Goal: Task Accomplishment & Management: Complete application form

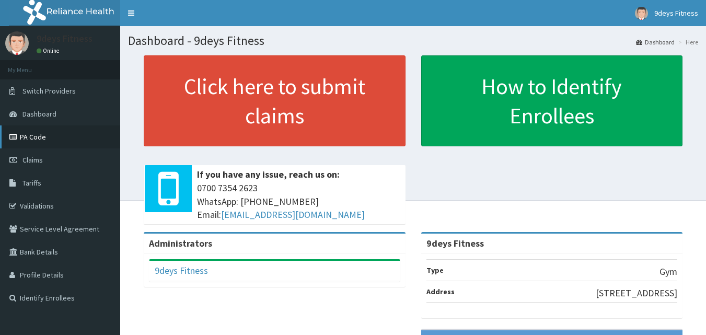
click at [48, 136] on link "PA Code" at bounding box center [60, 136] width 120 height 23
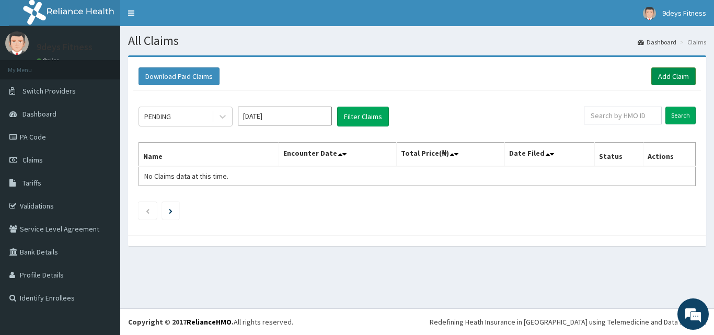
drag, startPoint x: 676, startPoint y: 72, endPoint x: 667, endPoint y: 73, distance: 9.0
click at [676, 72] on link "Add Claim" at bounding box center [673, 76] width 44 height 18
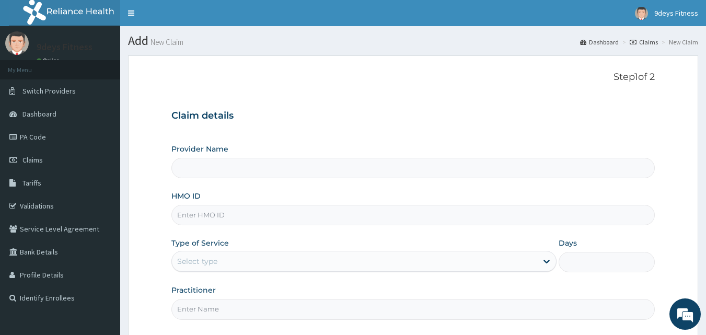
type input "9deys Fitness"
type input "1"
click at [205, 224] on input "HMO ID" at bounding box center [413, 215] width 484 height 20
click at [230, 217] on input "HMO ID" at bounding box center [413, 215] width 484 height 20
click at [673, 221] on form "Step 1 of 2 Claim details Provider Name 9deys Fitness HMO ID Type of Service Ou…" at bounding box center [413, 226] width 570 height 343
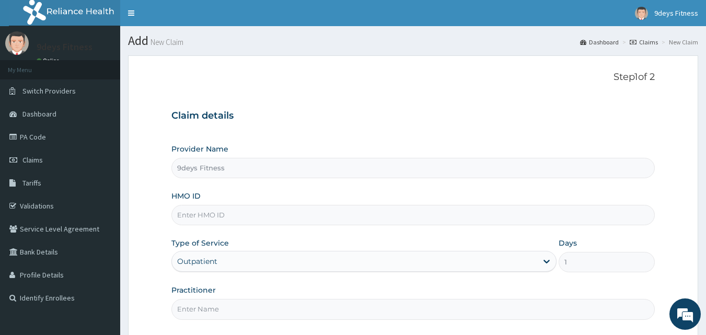
click at [235, 217] on input "HMO ID" at bounding box center [413, 215] width 484 height 20
type input "soi/10017/c"
click at [211, 310] on input "Practitioner" at bounding box center [413, 309] width 484 height 20
type input "mr [PERSON_NAME]"
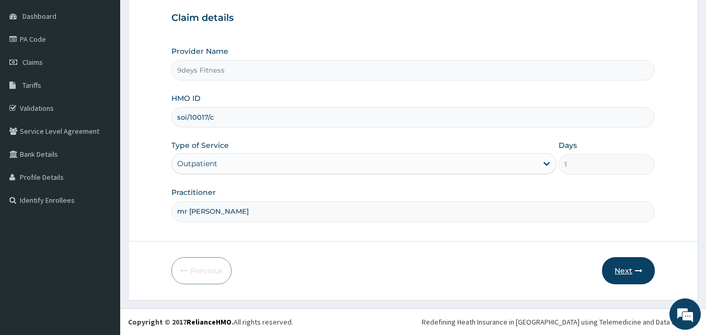
click at [611, 278] on button "Next" at bounding box center [628, 270] width 53 height 27
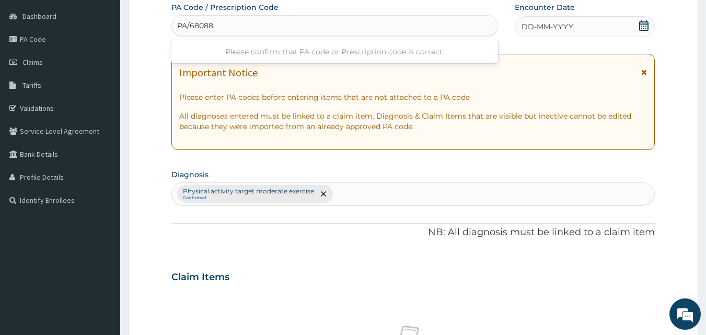
type input "PA/680881"
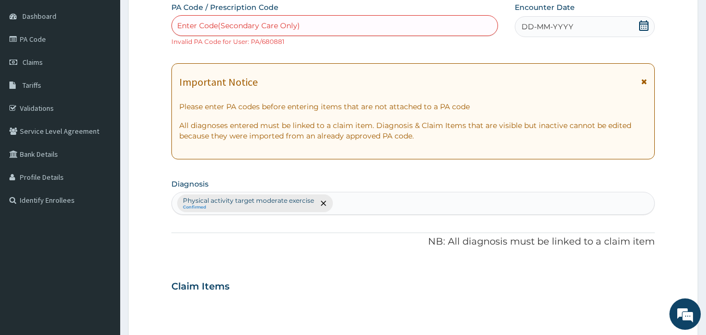
click at [313, 32] on div "Enter Code(Secondary Care Only)" at bounding box center [335, 25] width 326 height 17
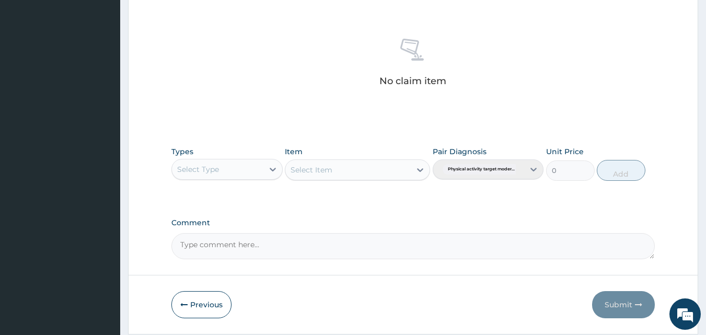
scroll to position [428, 0]
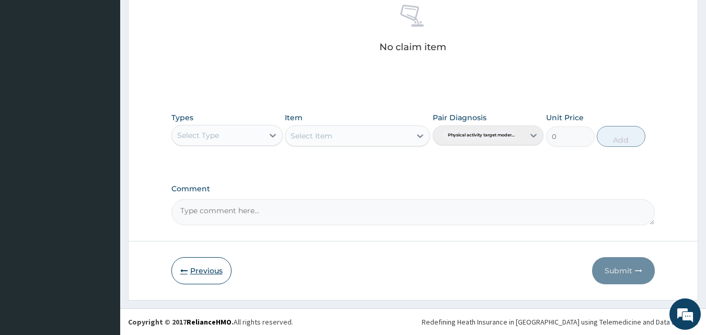
click at [204, 273] on button "Previous" at bounding box center [201, 270] width 60 height 27
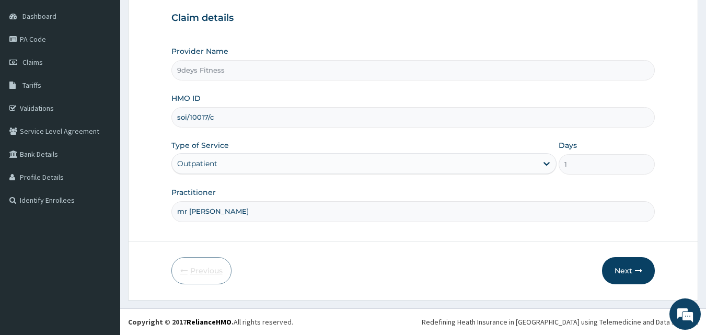
scroll to position [98, 0]
click at [188, 120] on input "soi/10017/c" at bounding box center [413, 117] width 484 height 20
type input "so1/10017/c"
click at [607, 279] on button "Next" at bounding box center [628, 270] width 53 height 27
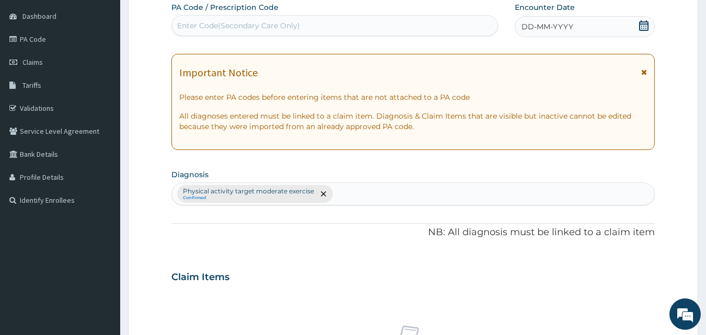
click at [223, 20] on div "Enter Code(Secondary Care Only)" at bounding box center [335, 25] width 326 height 17
type input "PA/680881"
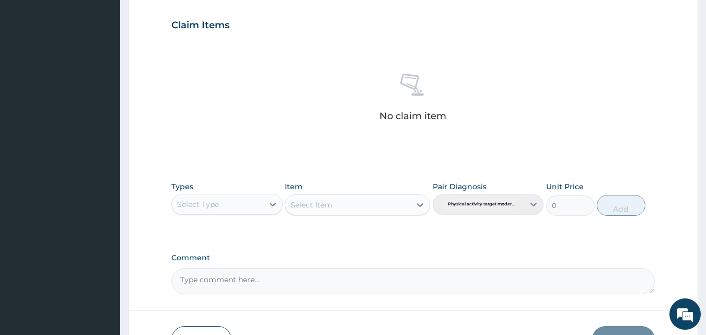
scroll to position [428, 0]
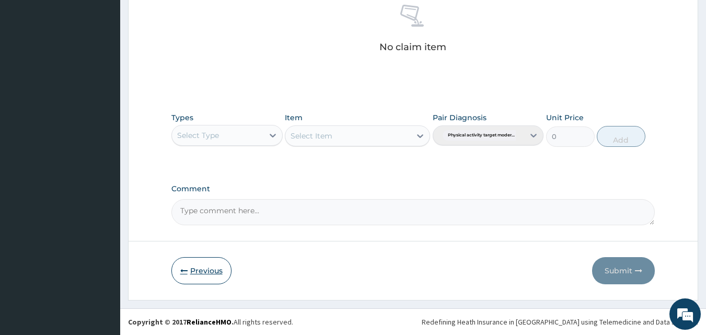
click at [200, 278] on button "Previous" at bounding box center [201, 270] width 60 height 27
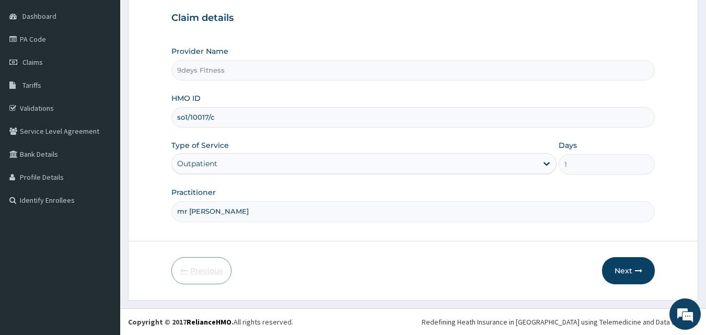
scroll to position [98, 0]
click at [187, 116] on input "so1/10017/c" at bounding box center [413, 117] width 484 height 20
type input "s0i/10017/c"
click at [640, 272] on icon "button" at bounding box center [638, 270] width 7 height 7
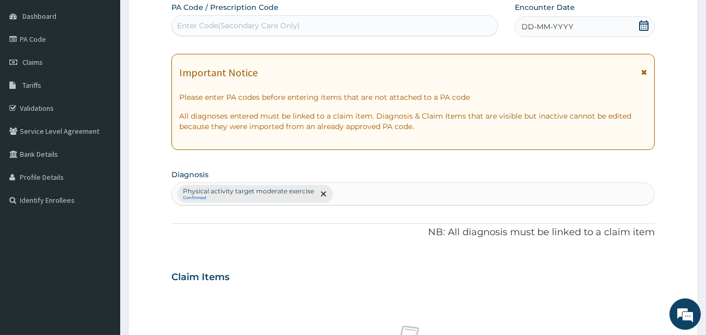
click at [338, 27] on div "Enter Code(Secondary Care Only)" at bounding box center [335, 25] width 326 height 17
type input "PA/680881"
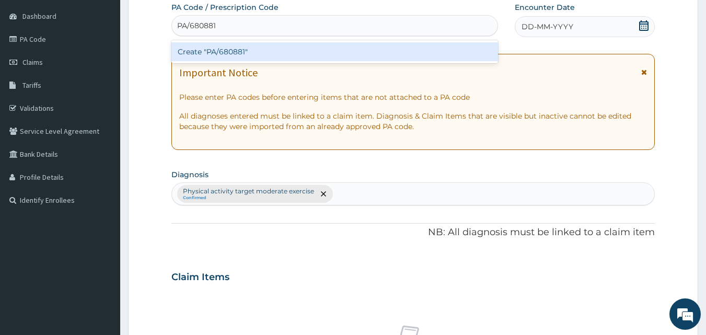
click at [239, 54] on div "Create "PA/680881"" at bounding box center [334, 51] width 327 height 19
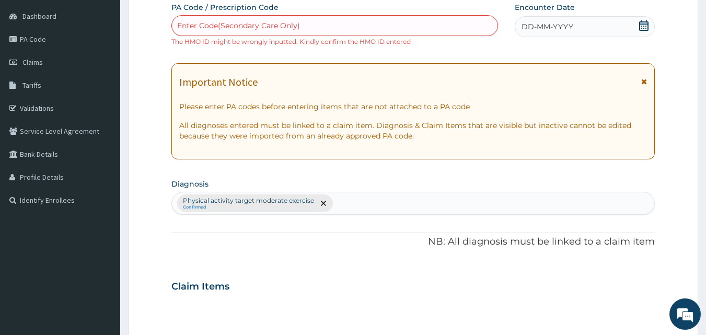
click at [211, 24] on div "Enter Code(Secondary Care Only)" at bounding box center [238, 25] width 123 height 10
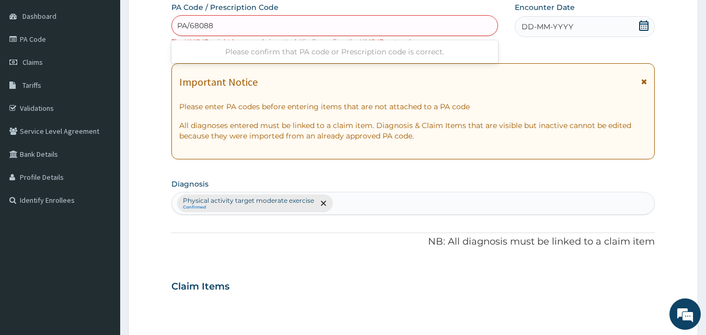
type input "PA/680881"
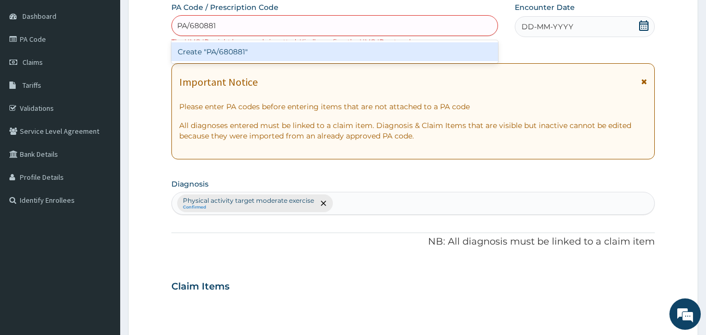
click at [226, 58] on div "Create "PA/680881"" at bounding box center [334, 51] width 327 height 19
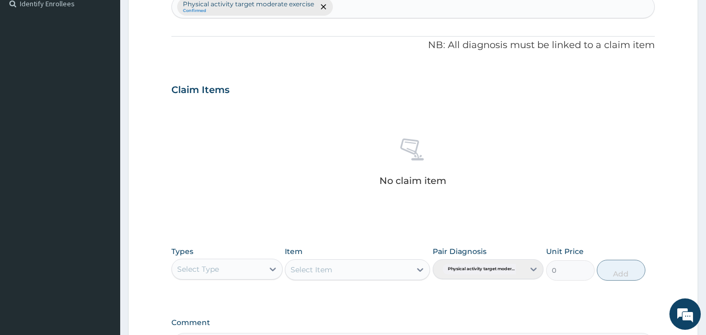
scroll to position [411, 0]
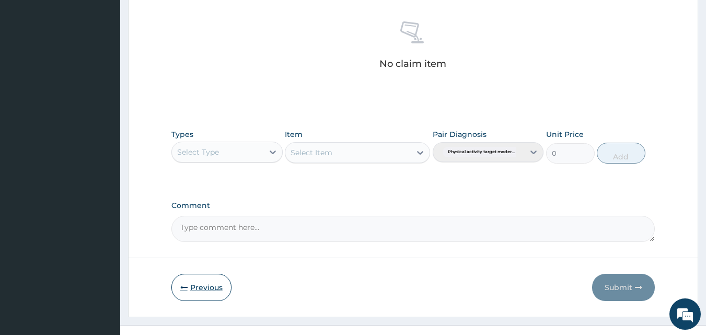
click at [183, 295] on button "Previous" at bounding box center [201, 287] width 60 height 27
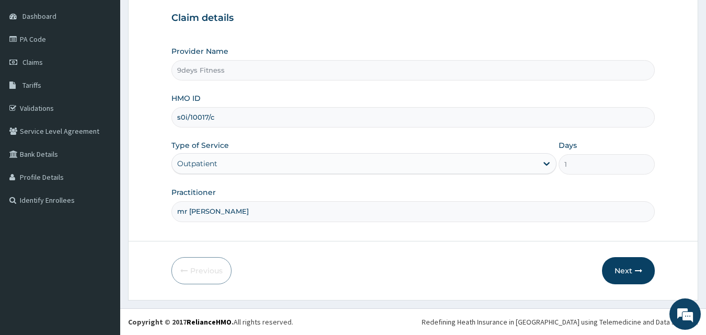
scroll to position [98, 0]
drag, startPoint x: 354, startPoint y: 294, endPoint x: 554, endPoint y: 238, distance: 208.3
click at [554, 238] on form "Step 1 of 2 Claim details Provider Name 9deys Fitness HMO ID s0i/10017/c Type o…" at bounding box center [413, 129] width 570 height 343
click at [43, 107] on link "Validations" at bounding box center [60, 108] width 120 height 23
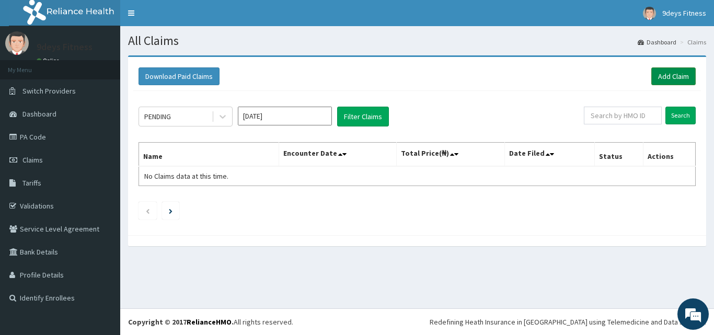
click at [676, 73] on link "Add Claim" at bounding box center [673, 76] width 44 height 18
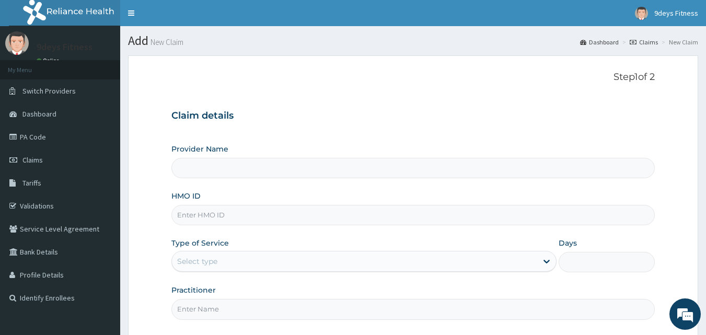
click at [222, 219] on input "HMO ID" at bounding box center [413, 215] width 484 height 20
type input "9deys Fitness"
type input "1"
click at [208, 215] on input "soi/10017c" at bounding box center [413, 215] width 484 height 20
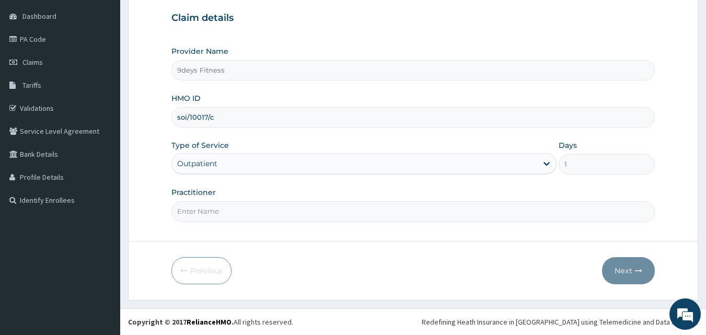
type input "soi/10017/c"
click at [218, 217] on input "Practitioner" at bounding box center [413, 211] width 484 height 20
type input "mr [PERSON_NAME]"
click at [634, 271] on button "Next" at bounding box center [628, 270] width 53 height 27
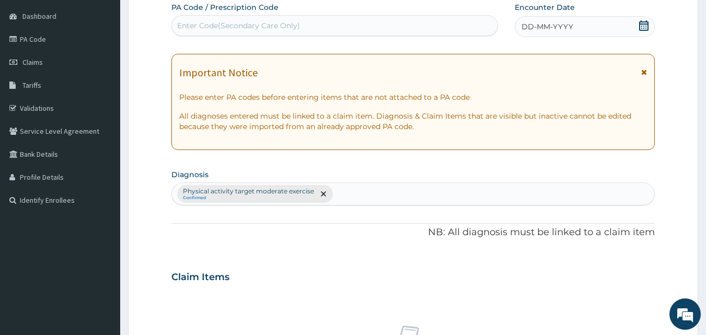
click at [216, 32] on div "Enter Code(Secondary Care Only)" at bounding box center [335, 25] width 326 height 17
type input "PA/680881"
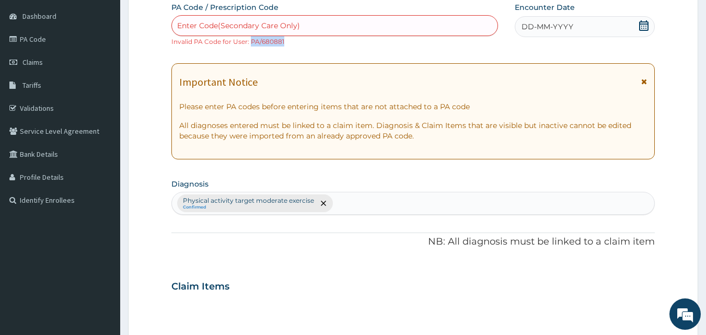
drag, startPoint x: 285, startPoint y: 43, endPoint x: 250, endPoint y: 47, distance: 35.7
click at [250, 47] on div "PA Code / Prescription Code Enter Code(Secondary Care Only) Invalid PA Code for…" at bounding box center [413, 278] width 484 height 553
copy small "PA/680881"
drag, startPoint x: 238, startPoint y: 29, endPoint x: 217, endPoint y: 31, distance: 21.5
click at [217, 31] on div "Enter Code(Secondary Care Only)" at bounding box center [238, 25] width 123 height 10
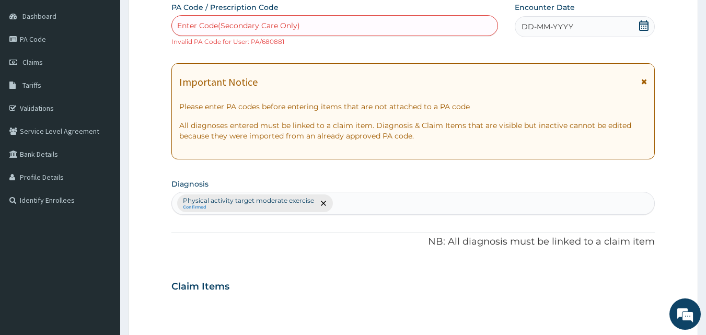
paste input "PA/680881"
type input "PA/68088I"
drag, startPoint x: 228, startPoint y: 21, endPoint x: 211, endPoint y: 24, distance: 17.5
click at [211, 24] on div "Enter Code(Secondary Care Only)" at bounding box center [238, 25] width 123 height 10
paste input "PA/680881"
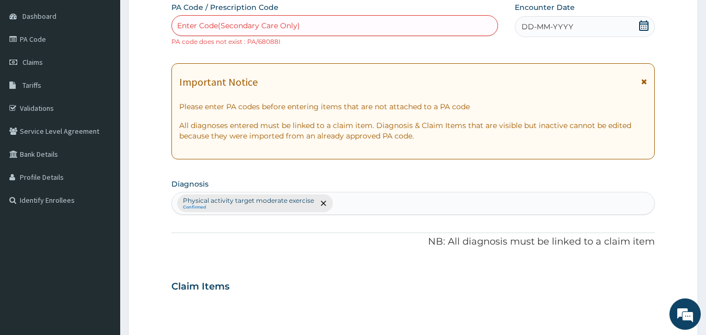
type input "PA/680881"
click at [245, 25] on div "Enter Code(Secondary Care Only)" at bounding box center [335, 25] width 326 height 17
drag, startPoint x: 235, startPoint y: 24, endPoint x: 218, endPoint y: 31, distance: 18.7
click at [218, 31] on div "Enter Code(Secondary Care Only)" at bounding box center [335, 25] width 326 height 17
paste input "PA/680881"
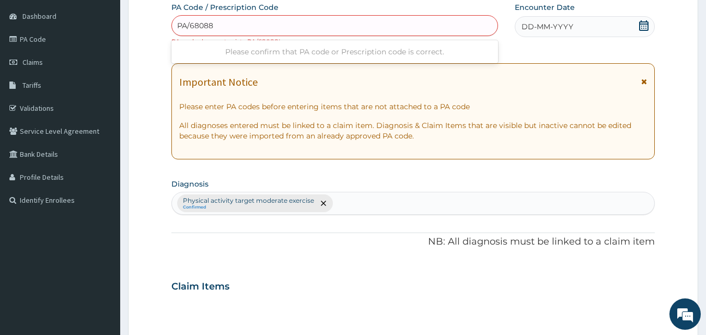
type input "PA/68088I"
click at [239, 34] on div "Enter Code(Secondary Care Only)" at bounding box center [334, 25] width 327 height 21
click at [239, 30] on div "Enter Code(Secondary Care Only)" at bounding box center [238, 25] width 123 height 10
paste input "PA/680881"
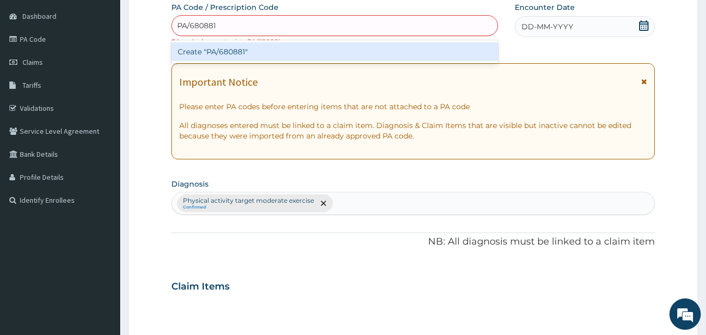
click at [214, 26] on input "PA/680881" at bounding box center [197, 25] width 40 height 10
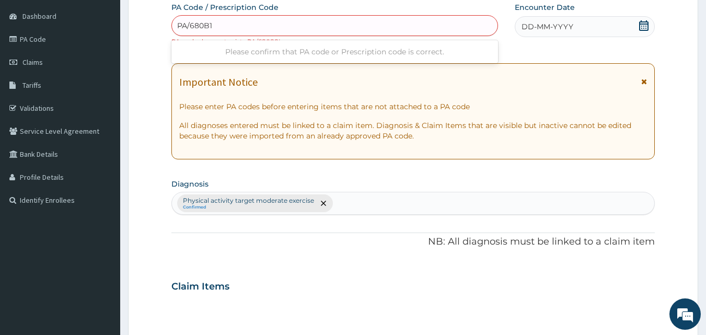
type input "PA/680B1B"
click at [243, 22] on div "Enter Code(Secondary Care Only)" at bounding box center [335, 25] width 326 height 17
click at [226, 24] on div "Enter Code(Secondary Care Only)" at bounding box center [238, 25] width 123 height 10
paste input "PA/680881"
type input "PA/680BB1"
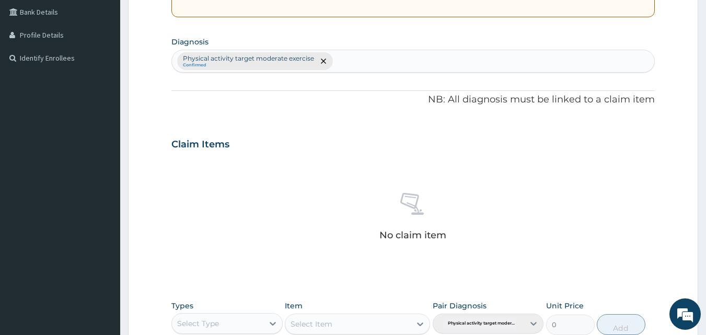
scroll to position [428, 0]
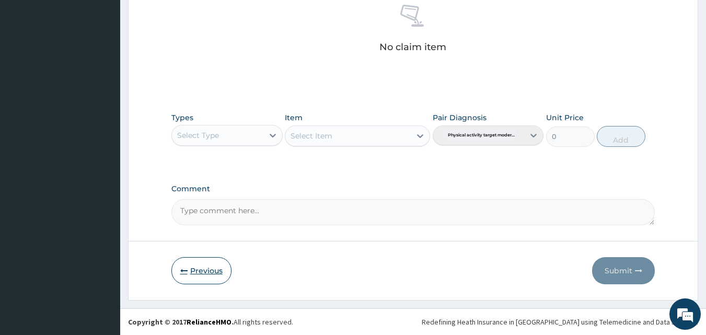
click at [200, 272] on button "Previous" at bounding box center [201, 270] width 60 height 27
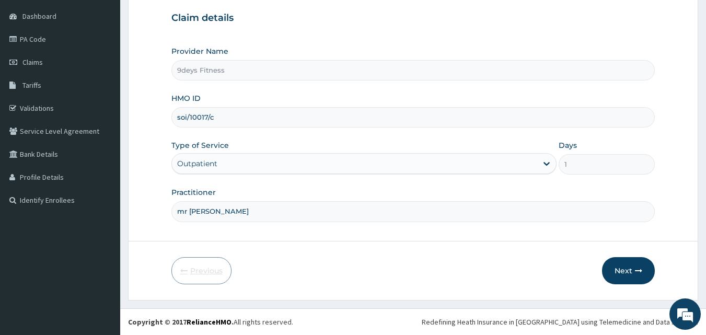
scroll to position [98, 0]
click at [188, 118] on input "soi/10017/c" at bounding box center [413, 117] width 484 height 20
type input "soi/10017/c"
click at [622, 270] on button "Next" at bounding box center [628, 270] width 53 height 27
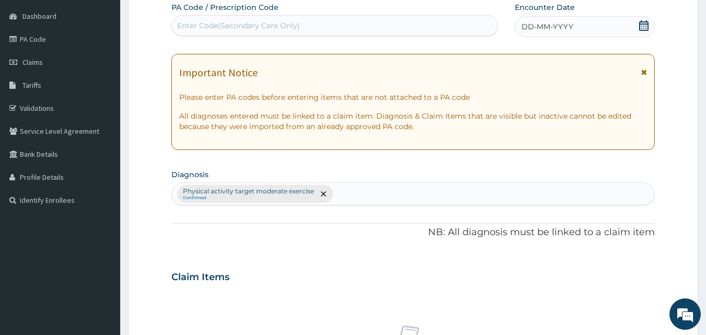
click at [260, 29] on div "Enter Code(Secondary Care Only)" at bounding box center [238, 25] width 123 height 10
type input "PA/680881"
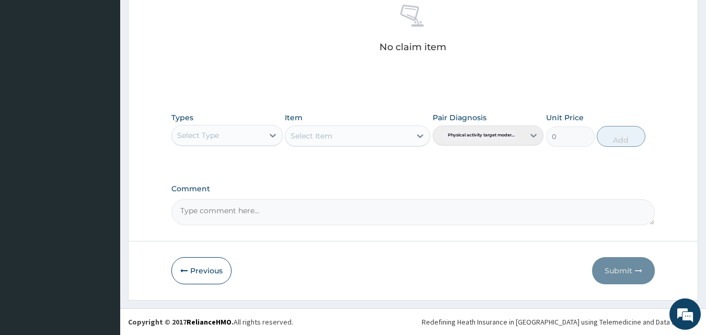
drag, startPoint x: 176, startPoint y: 271, endPoint x: 172, endPoint y: 262, distance: 9.8
click at [176, 271] on button "Previous" at bounding box center [201, 270] width 60 height 27
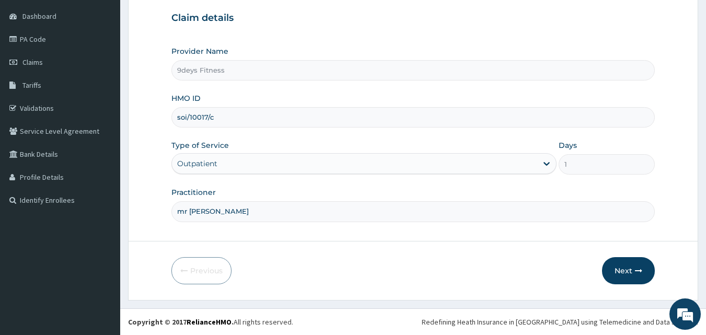
drag, startPoint x: 216, startPoint y: 121, endPoint x: 167, endPoint y: 110, distance: 50.2
click at [168, 111] on form "Step 1 of 2 Claim details Provider Name 9deys Fitness HMO ID soi/10017/c Type o…" at bounding box center [413, 129] width 570 height 343
type input "]"
paste input "vdn/10015/a"
type input "vdn/10015/a"
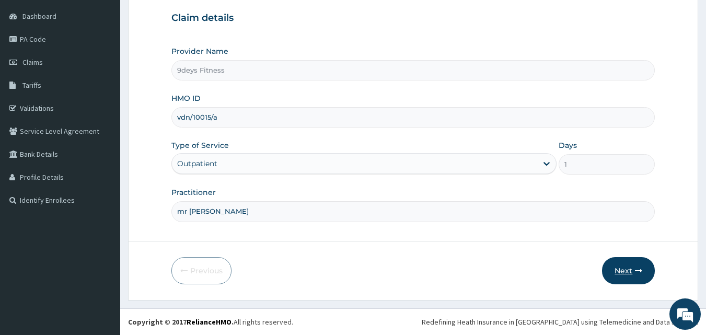
click at [654, 273] on button "Next" at bounding box center [628, 270] width 53 height 27
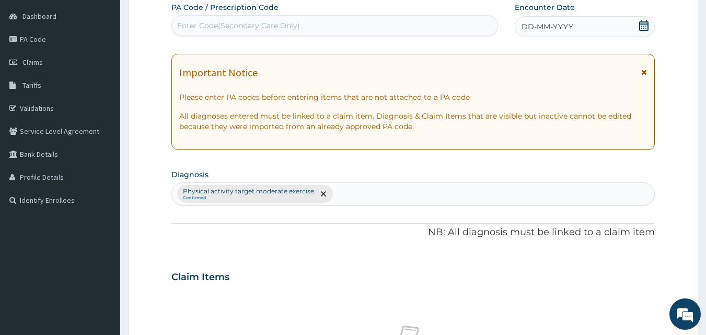
click at [206, 26] on div "Enter Code(Secondary Care Only)" at bounding box center [238, 25] width 123 height 10
click at [187, 25] on input "PAF99C" at bounding box center [192, 25] width 30 height 10
type input "PA/FAF99C"
click at [570, 22] on span "DD-MM-YYYY" at bounding box center [548, 26] width 52 height 10
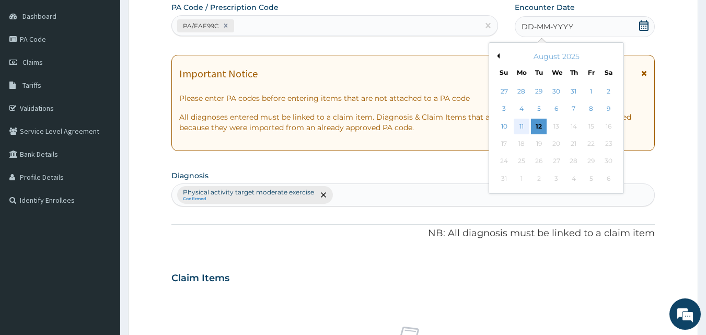
click at [521, 131] on div "11" at bounding box center [522, 127] width 16 height 16
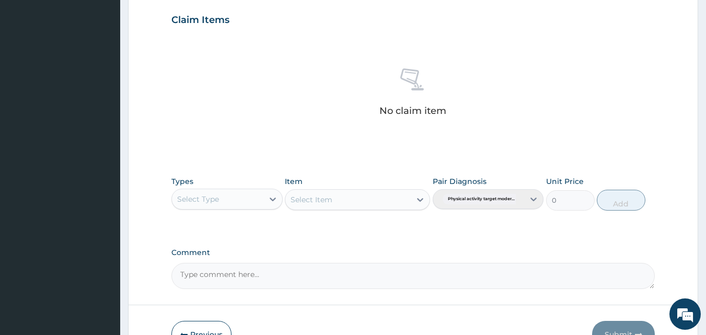
scroll to position [359, 0]
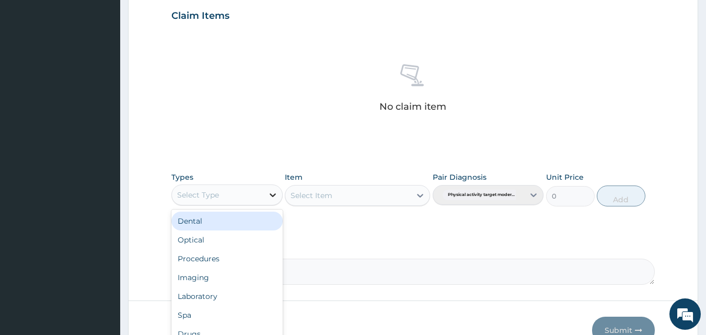
click at [276, 191] on icon at bounding box center [273, 195] width 10 height 10
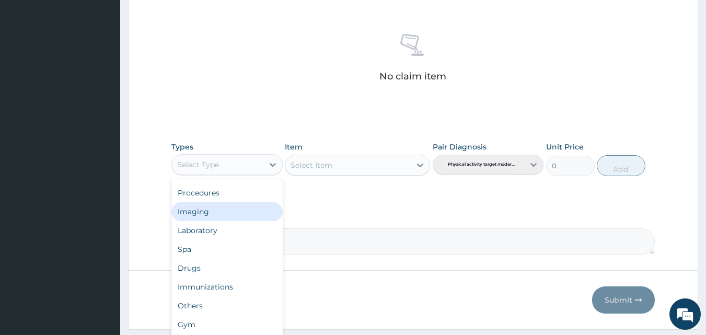
scroll to position [419, 0]
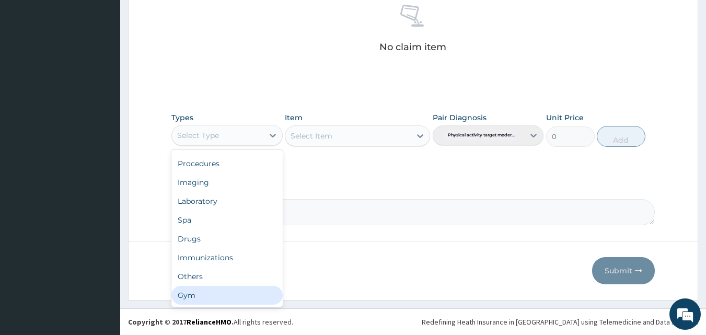
click at [203, 301] on div "Gym" at bounding box center [226, 295] width 111 height 19
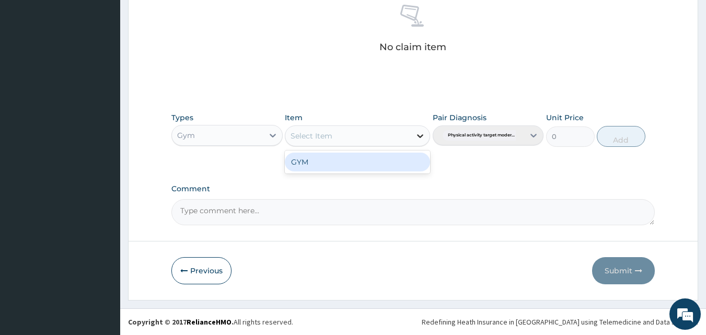
click at [412, 130] on div at bounding box center [420, 135] width 19 height 19
click at [311, 162] on div "GYM" at bounding box center [357, 162] width 145 height 19
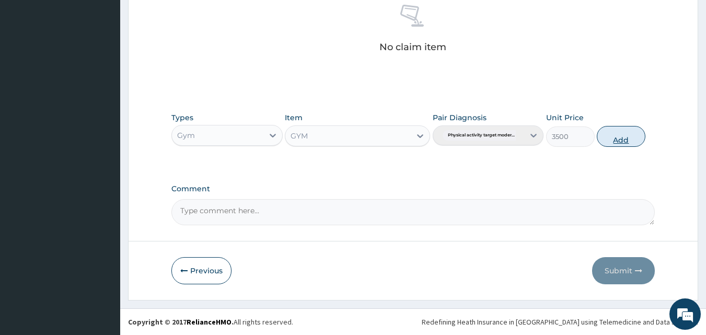
click at [629, 138] on button "Add" at bounding box center [621, 136] width 49 height 21
type input "0"
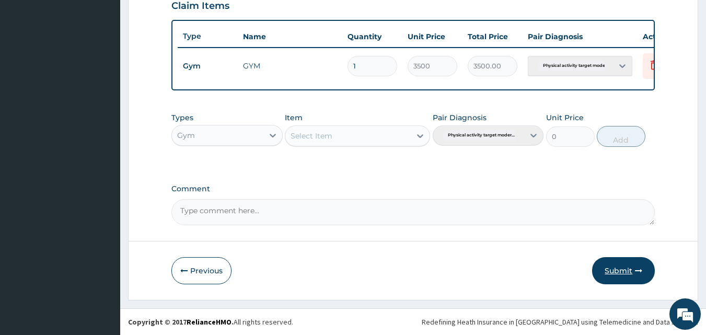
scroll to position [377, 0]
click at [618, 269] on button "Submit" at bounding box center [623, 270] width 63 height 27
click at [634, 260] on button "Submit" at bounding box center [623, 270] width 63 height 27
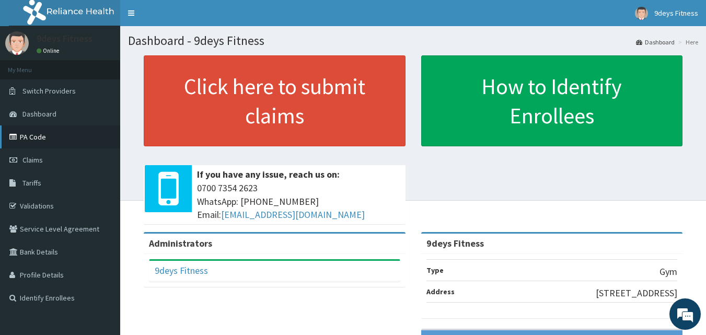
click at [34, 136] on link "PA Code" at bounding box center [60, 136] width 120 height 23
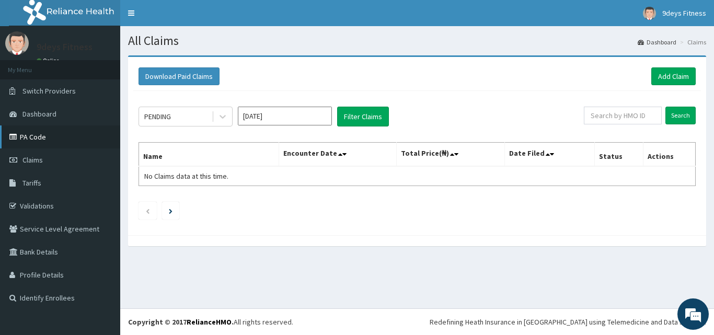
click at [32, 138] on link "PA Code" at bounding box center [60, 136] width 120 height 23
